Goal: Find specific page/section: Find specific page/section

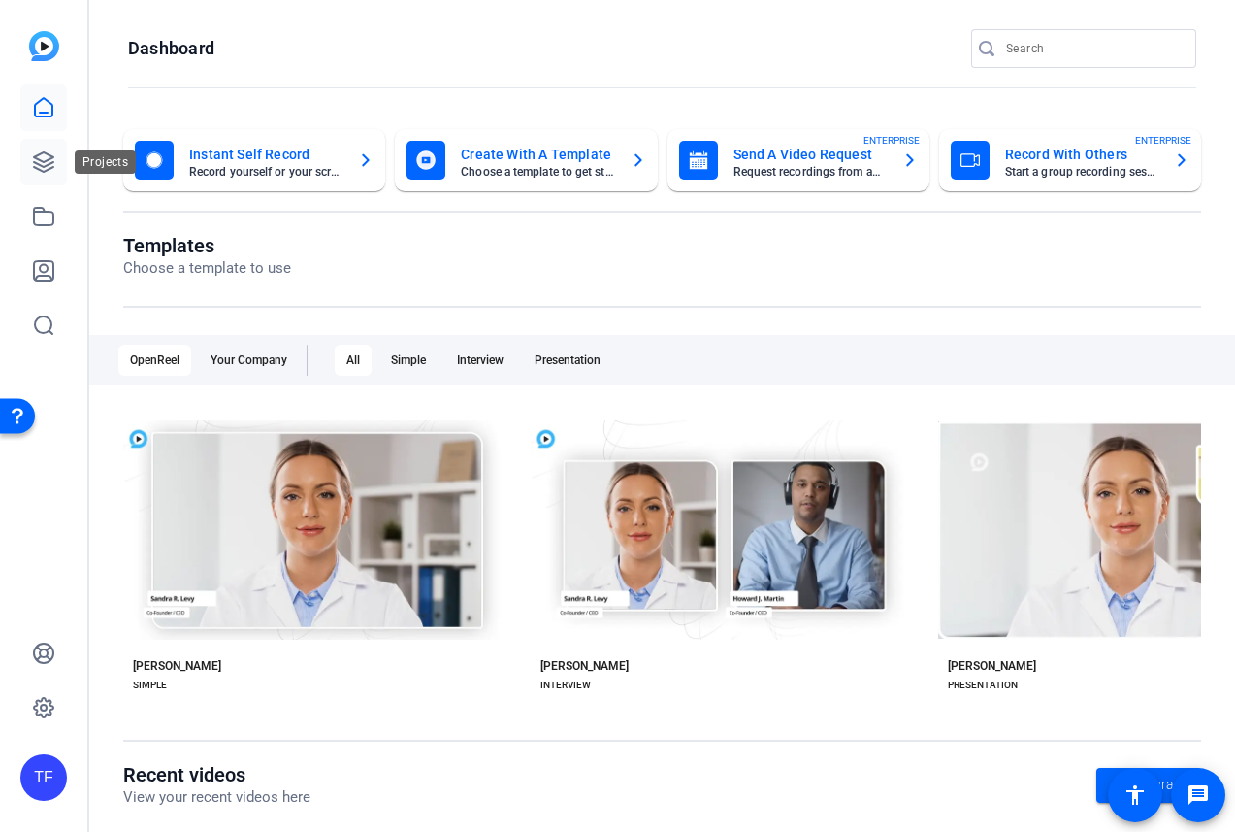
click at [41, 162] on icon at bounding box center [43, 161] width 23 height 23
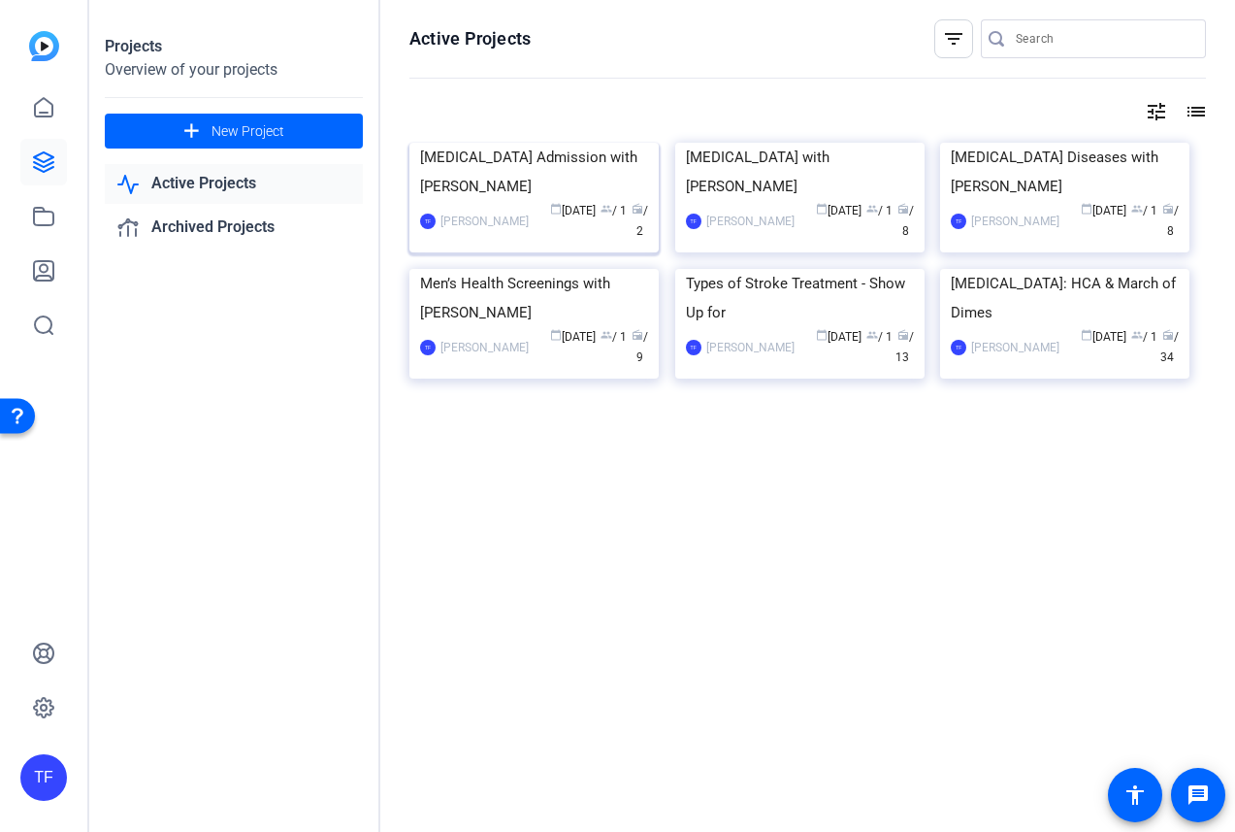
click at [537, 201] on div "[MEDICAL_DATA] Admission with [PERSON_NAME]" at bounding box center [534, 172] width 228 height 58
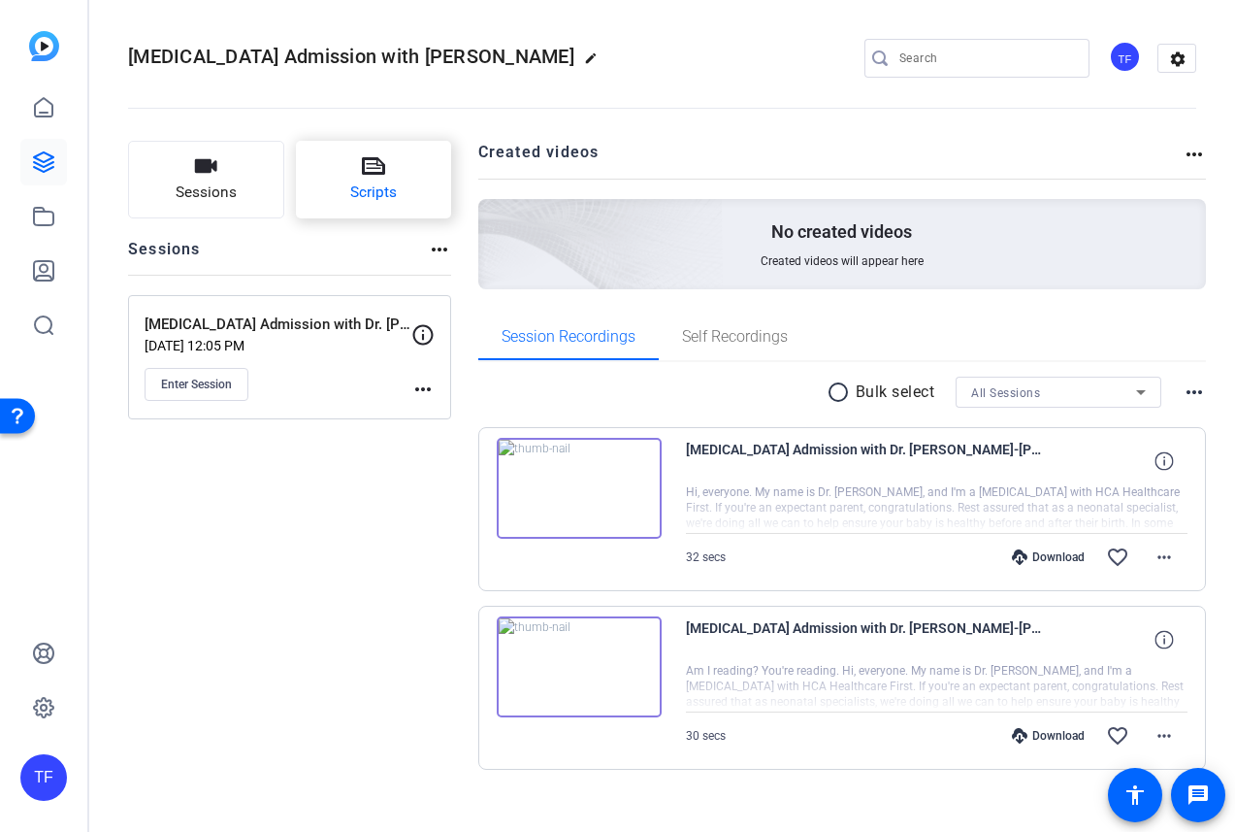
click at [341, 189] on button "Scripts" at bounding box center [374, 180] width 156 height 78
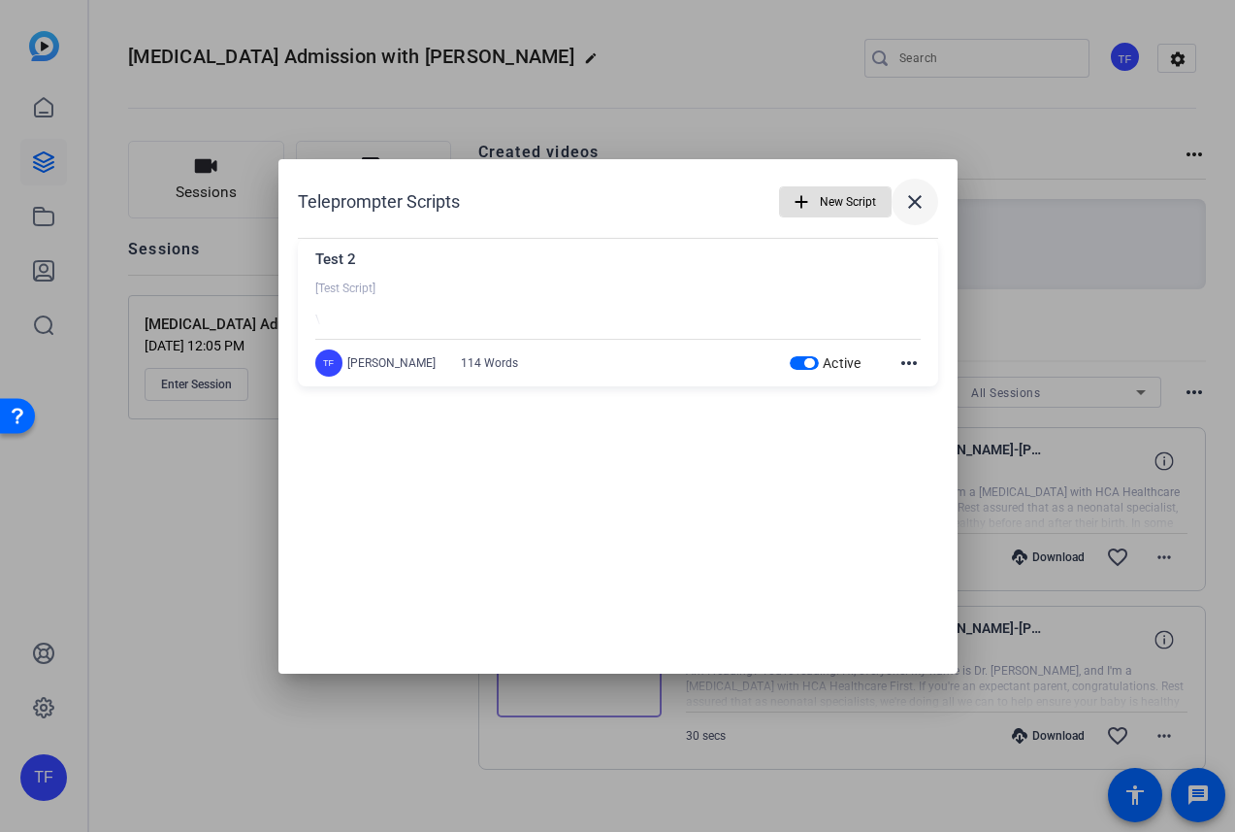
click at [905, 207] on mat-icon "close" at bounding box center [914, 201] width 23 height 23
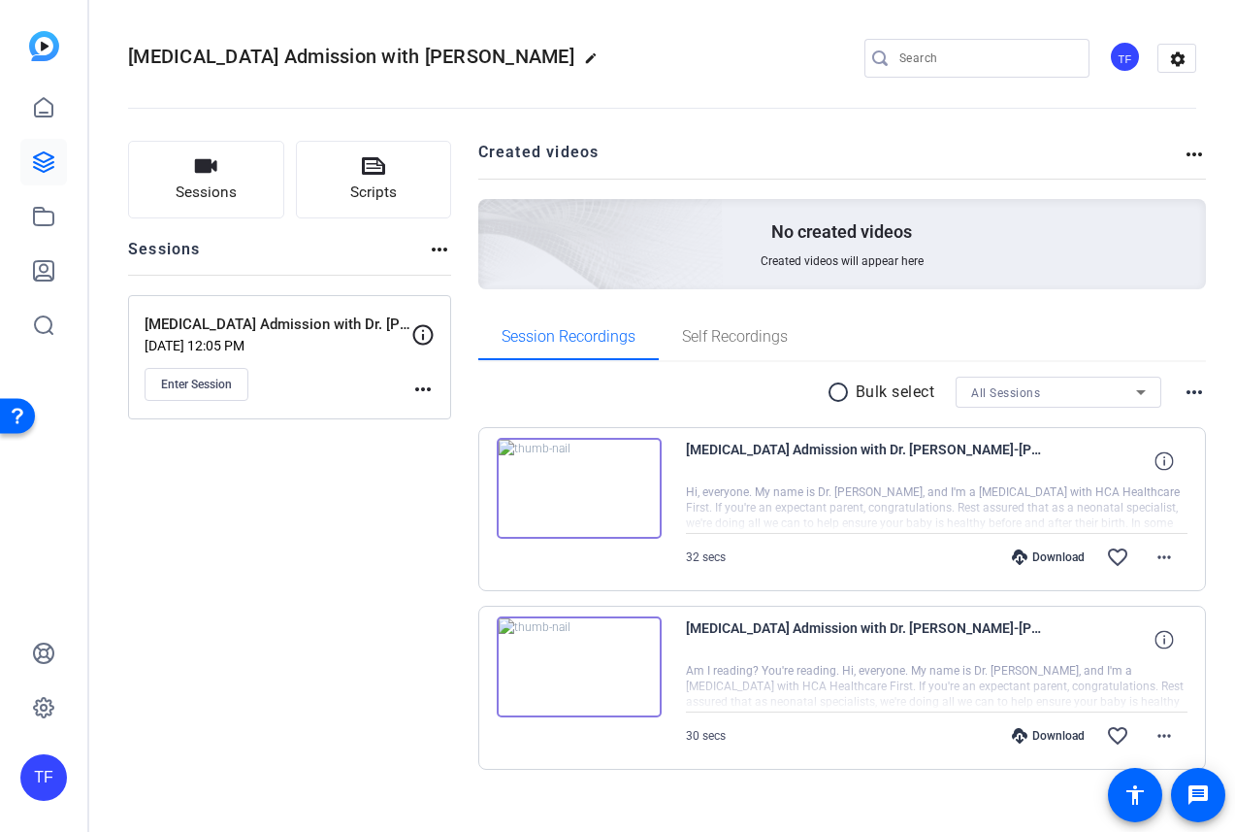
click at [299, 743] on div "Sessions Scripts Sessions more_horiz [MEDICAL_DATA] Admission with Dr. [PERSON_…" at bounding box center [289, 486] width 323 height 691
